Goal: Navigation & Orientation: Understand site structure

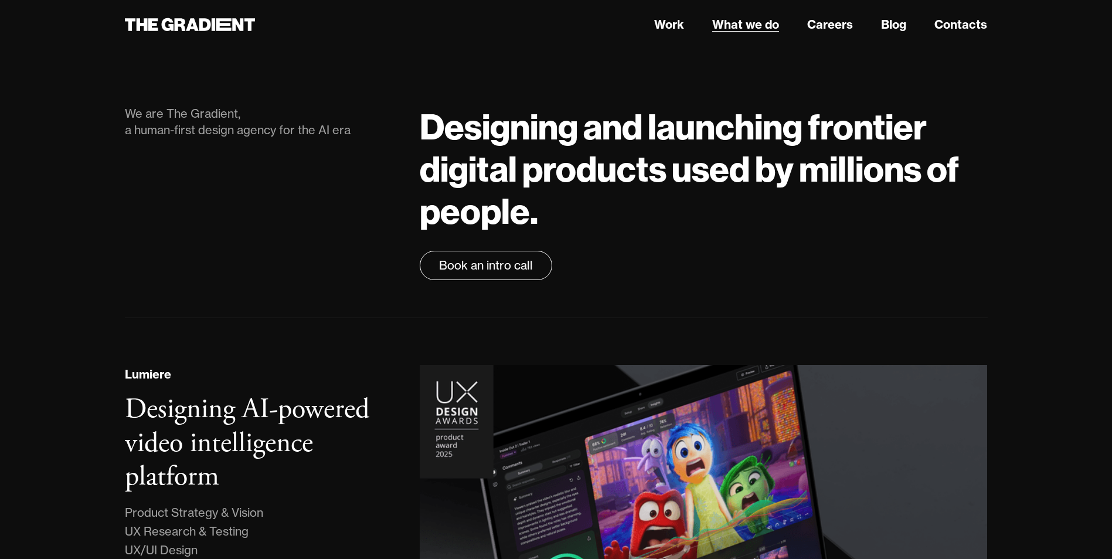
click at [771, 25] on link "What we do" at bounding box center [745, 25] width 67 height 18
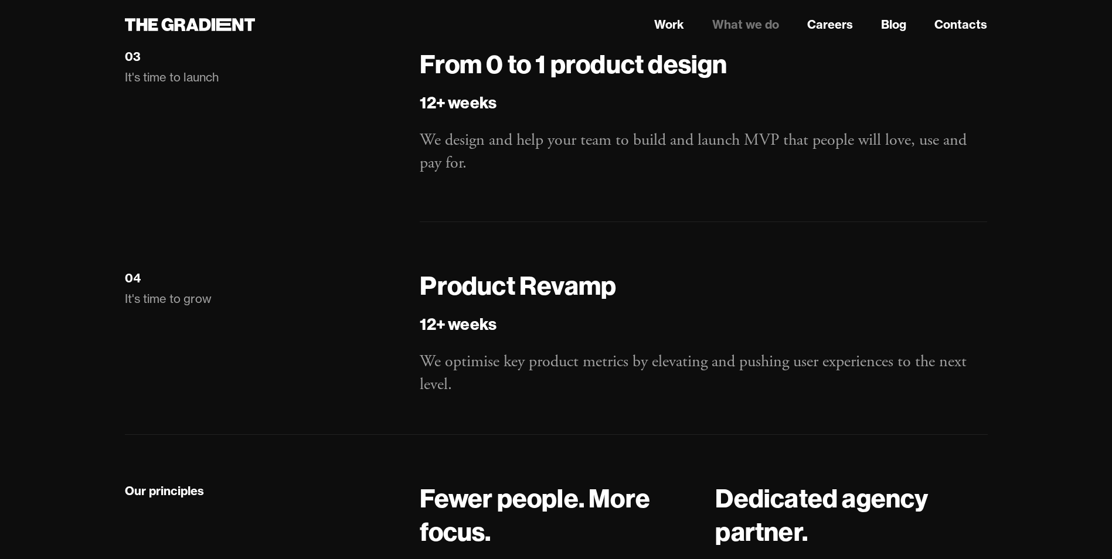
scroll to position [2168, 0]
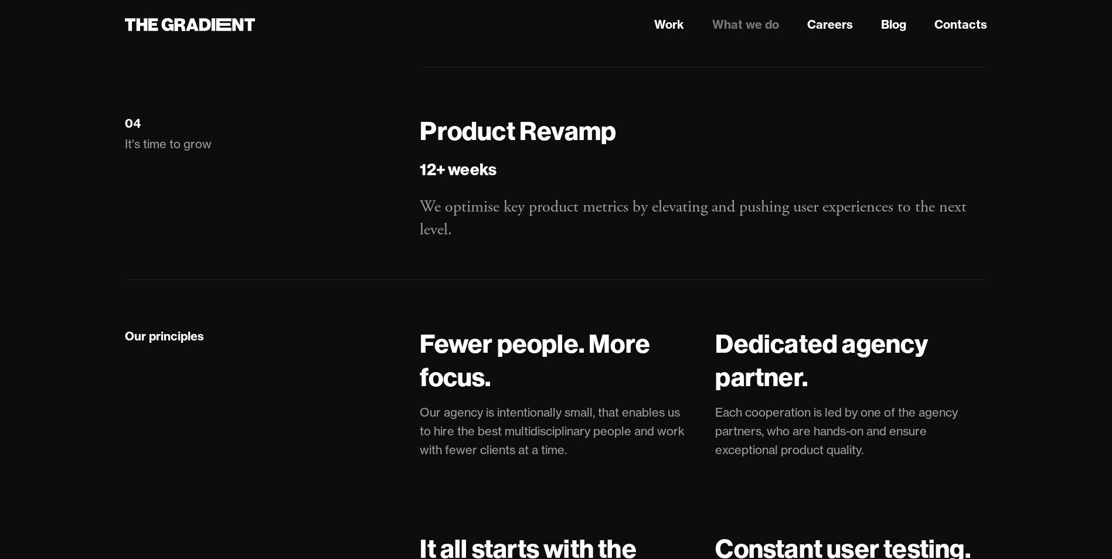
click at [719, 19] on link "What we do" at bounding box center [745, 25] width 67 height 18
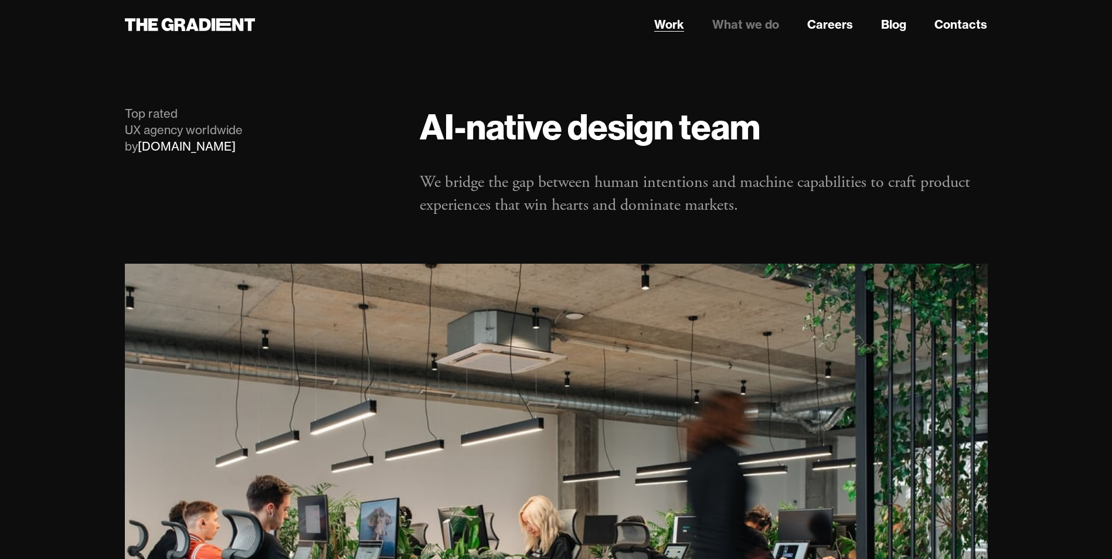
click at [665, 26] on link "Work" at bounding box center [669, 25] width 30 height 18
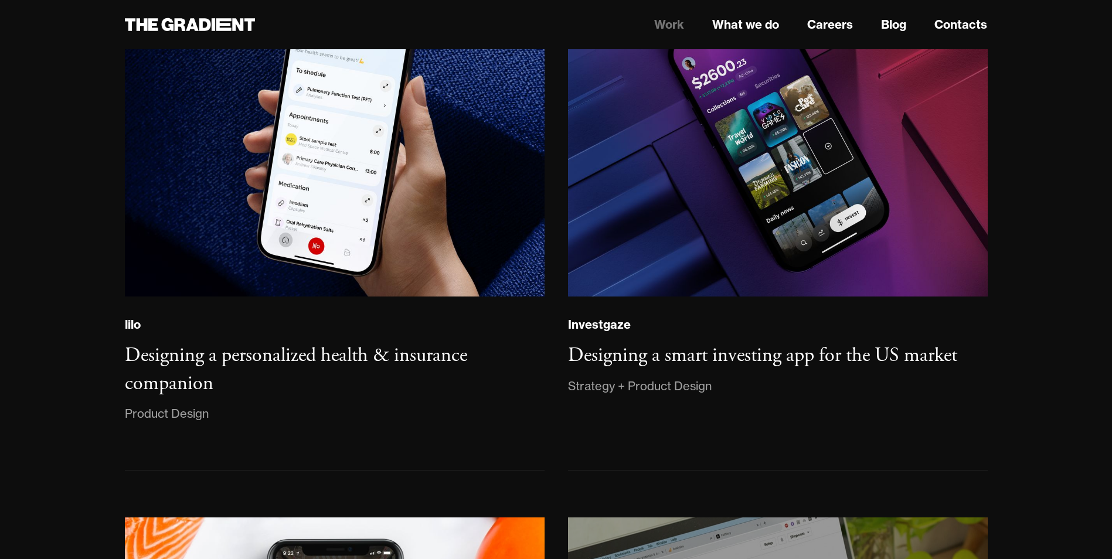
scroll to position [1012, 0]
